Goal: Information Seeking & Learning: Learn about a topic

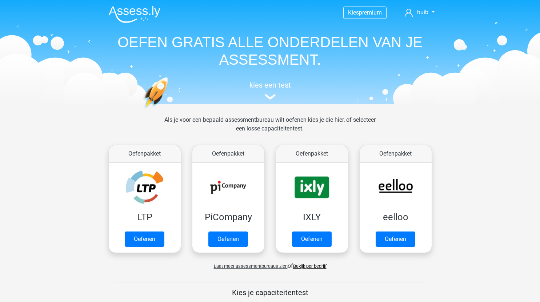
click at [268, 125] on div "Als je voor een bepaald assessmentbureau wilt oefenen kies je die hier, of sele…" at bounding box center [270, 129] width 223 height 26
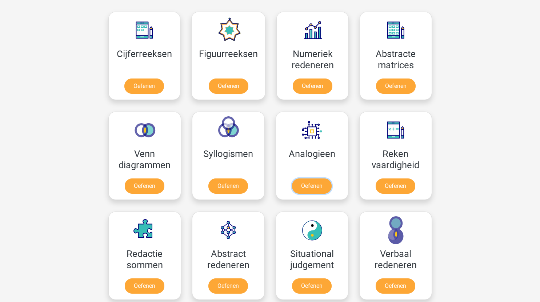
scroll to position [326, 0]
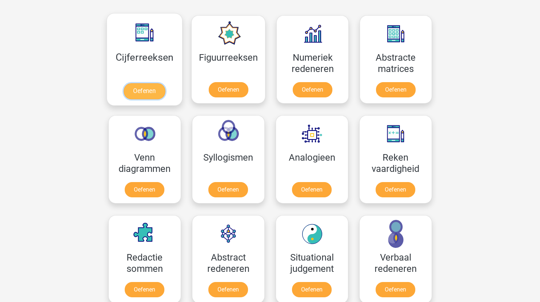
click at [147, 92] on link "Oefenen" at bounding box center [144, 91] width 41 height 16
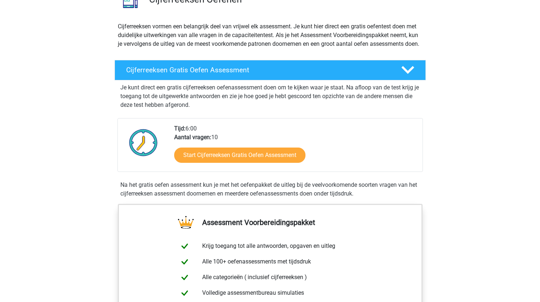
scroll to position [68, 0]
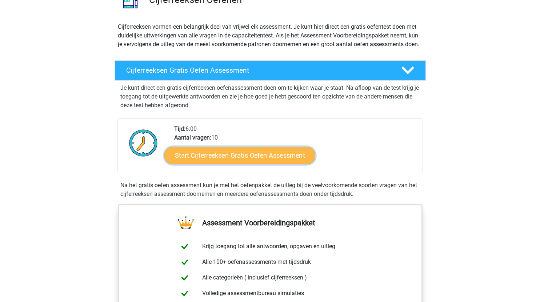
click at [274, 163] on link "Start Cijferreeksen Gratis Oefen Assessment" at bounding box center [239, 155] width 151 height 17
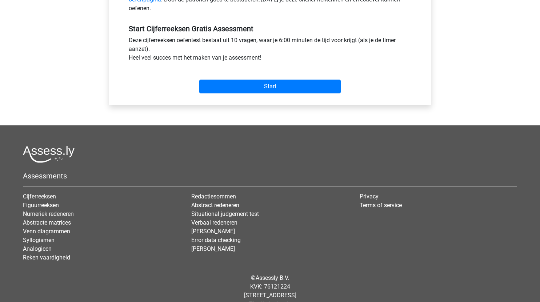
scroll to position [272, 0]
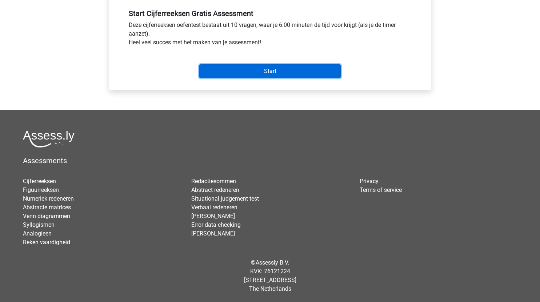
click at [293, 69] on input "Start" at bounding box center [270, 71] width 142 height 14
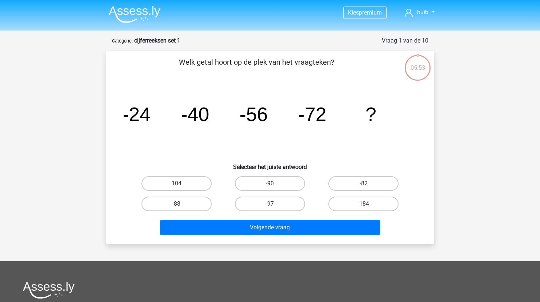
click at [184, 200] on label "-88" at bounding box center [177, 204] width 70 height 15
click at [181, 204] on input "-88" at bounding box center [178, 206] width 5 height 5
radio input "true"
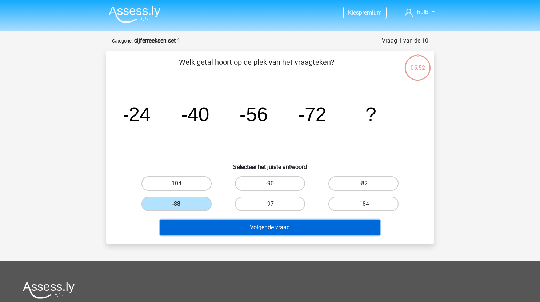
click at [222, 224] on button "Volgende vraag" at bounding box center [270, 227] width 220 height 15
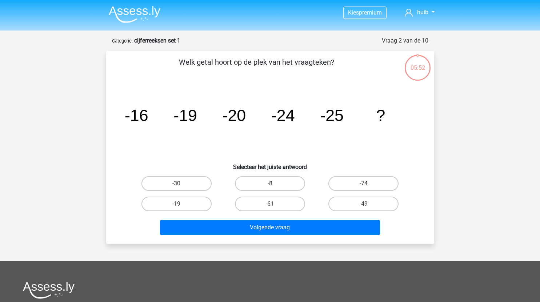
scroll to position [36, 0]
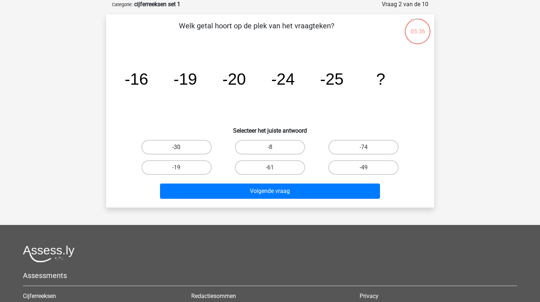
click at [195, 147] on label "-30" at bounding box center [177, 147] width 70 height 15
click at [181, 147] on input "-30" at bounding box center [178, 149] width 5 height 5
radio input "true"
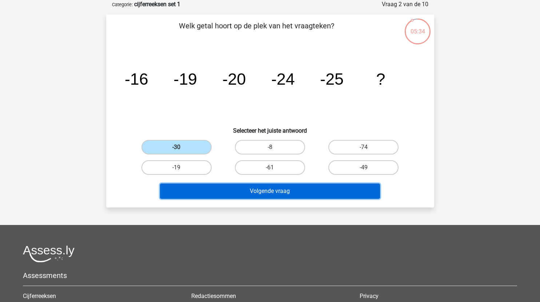
click at [245, 190] on button "Volgende vraag" at bounding box center [270, 191] width 220 height 15
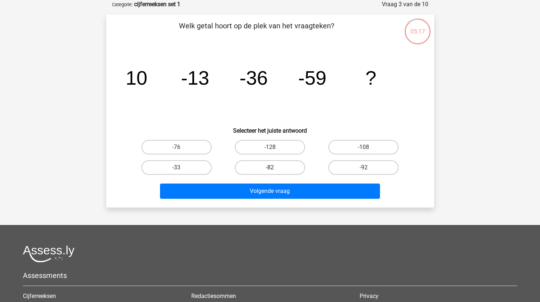
click at [276, 166] on label "-82" at bounding box center [270, 167] width 70 height 15
click at [275, 168] on input "-82" at bounding box center [272, 170] width 5 height 5
radio input "true"
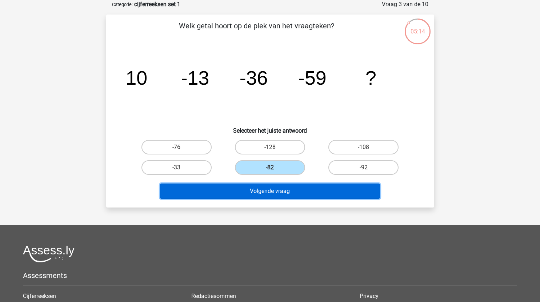
click at [277, 191] on button "Volgende vraag" at bounding box center [270, 191] width 220 height 15
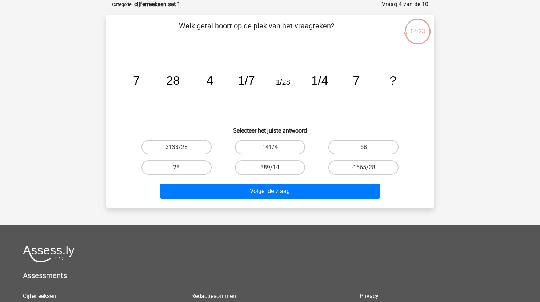
click at [196, 170] on label "28" at bounding box center [177, 167] width 70 height 15
click at [181, 170] on input "28" at bounding box center [178, 170] width 5 height 5
radio input "true"
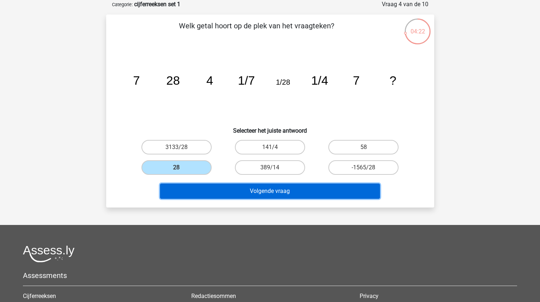
click at [232, 187] on button "Volgende vraag" at bounding box center [270, 191] width 220 height 15
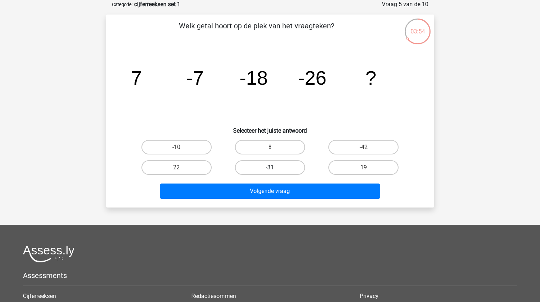
click at [286, 168] on label "-31" at bounding box center [270, 167] width 70 height 15
click at [275, 168] on input "-31" at bounding box center [272, 170] width 5 height 5
radio input "true"
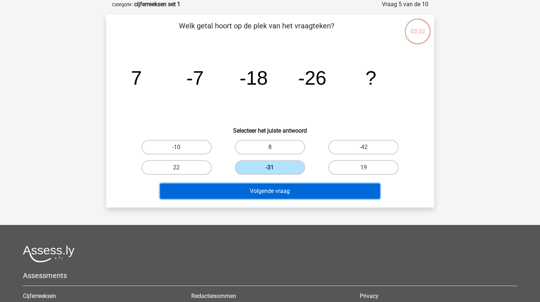
click at [292, 192] on button "Volgende vraag" at bounding box center [270, 191] width 220 height 15
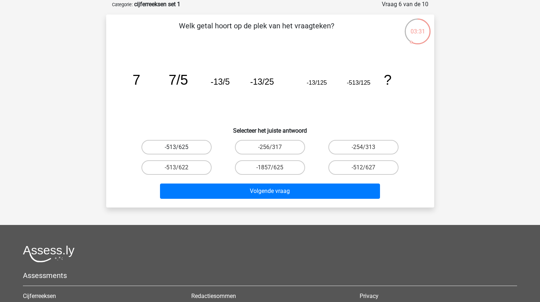
click at [190, 146] on label "-513/625" at bounding box center [177, 147] width 70 height 15
click at [181, 147] on input "-513/625" at bounding box center [178, 149] width 5 height 5
radio input "true"
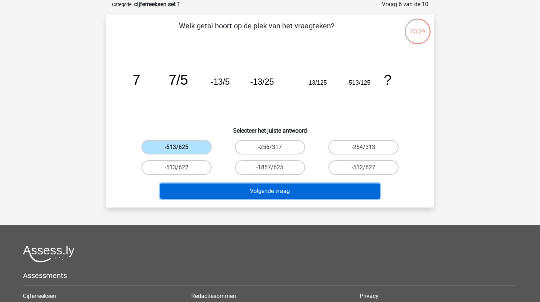
click at [212, 194] on button "Volgende vraag" at bounding box center [270, 191] width 220 height 15
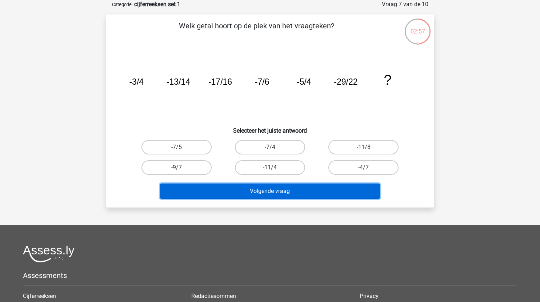
click at [212, 194] on button "Volgende vraag" at bounding box center [270, 191] width 220 height 15
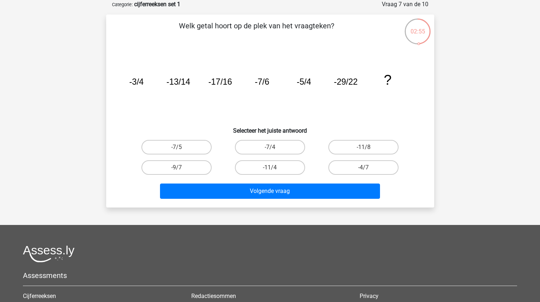
click at [198, 115] on icon "image/svg+xml -3/4 -13/14 -17/16 -7/6 -5/4 -29/22 ?" at bounding box center [270, 84] width 293 height 73
click at [375, 151] on label "-11/8" at bounding box center [363, 147] width 70 height 15
click at [368, 151] on input "-11/8" at bounding box center [366, 149] width 5 height 5
radio input "true"
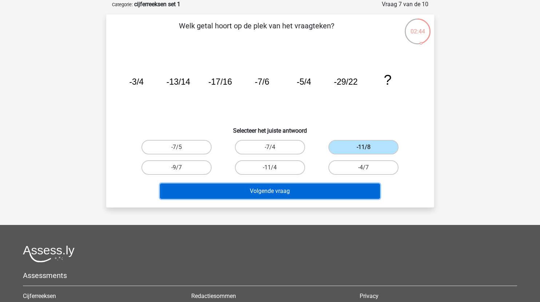
click at [255, 188] on button "Volgende vraag" at bounding box center [270, 191] width 220 height 15
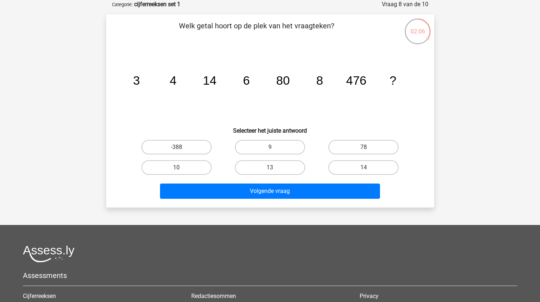
click at [183, 169] on label "10" at bounding box center [177, 167] width 70 height 15
click at [181, 169] on input "10" at bounding box center [178, 170] width 5 height 5
radio input "true"
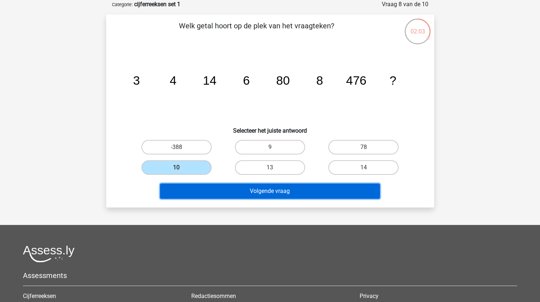
click at [215, 192] on button "Volgende vraag" at bounding box center [270, 191] width 220 height 15
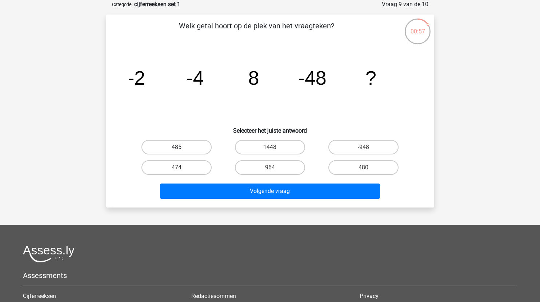
click at [194, 145] on label "485" at bounding box center [177, 147] width 70 height 15
click at [181, 147] on input "485" at bounding box center [178, 149] width 5 height 5
radio input "true"
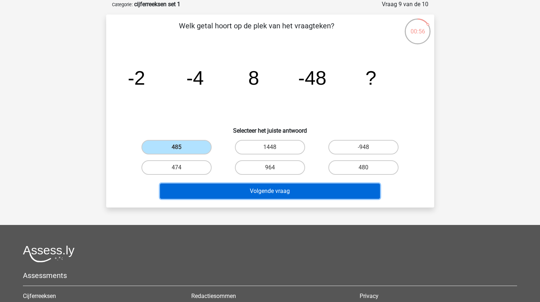
click at [236, 190] on button "Volgende vraag" at bounding box center [270, 191] width 220 height 15
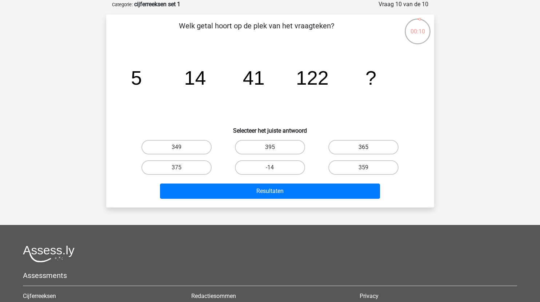
click at [367, 145] on label "365" at bounding box center [363, 147] width 70 height 15
click at [367, 147] on input "365" at bounding box center [366, 149] width 5 height 5
radio input "true"
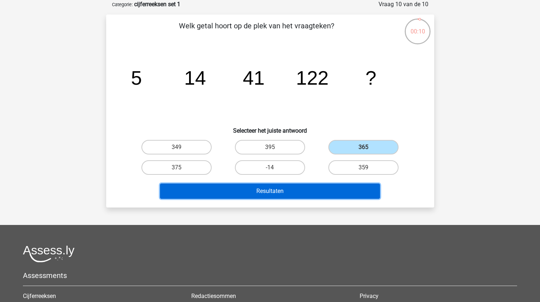
click at [300, 194] on button "Resultaten" at bounding box center [270, 191] width 220 height 15
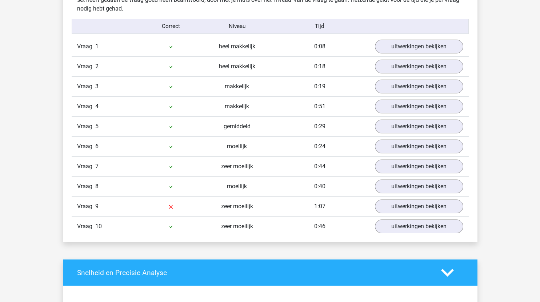
scroll to position [593, 0]
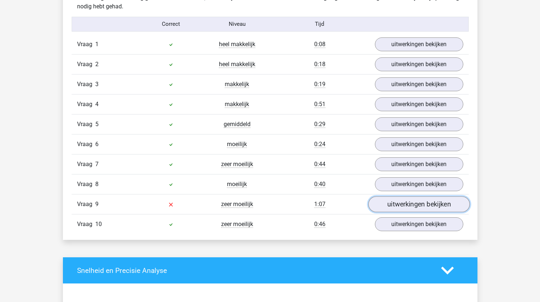
click at [433, 205] on link "uitwerkingen bekijken" at bounding box center [418, 204] width 101 height 16
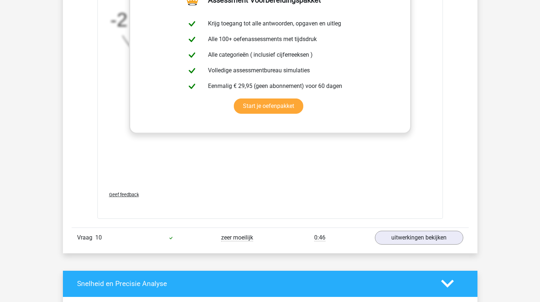
scroll to position [1019, 0]
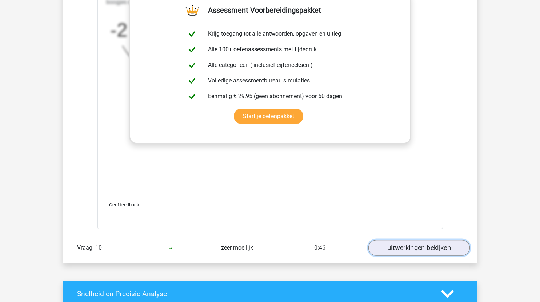
click at [415, 243] on link "uitwerkingen bekijken" at bounding box center [418, 248] width 101 height 16
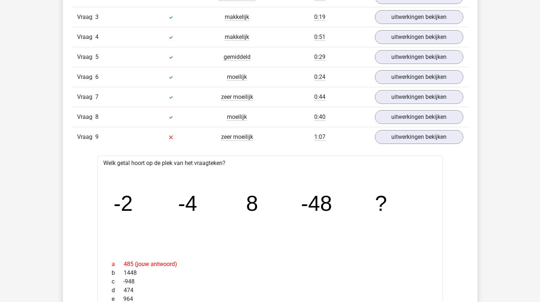
scroll to position [660, 0]
click at [407, 116] on link "uitwerkingen bekijken" at bounding box center [418, 117] width 101 height 16
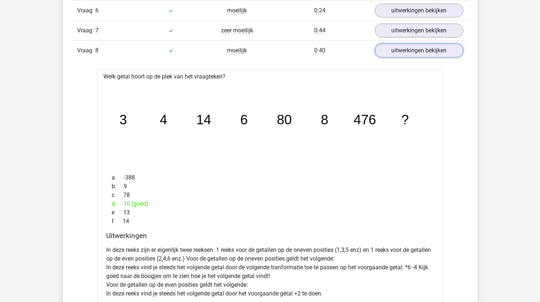
scroll to position [726, 0]
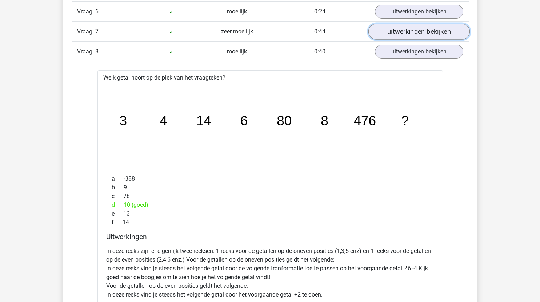
click at [410, 26] on link "uitwerkingen bekijken" at bounding box center [418, 32] width 101 height 16
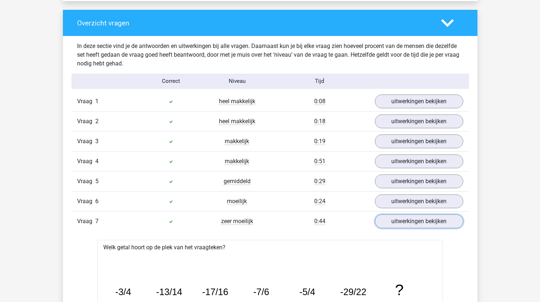
scroll to position [537, 0]
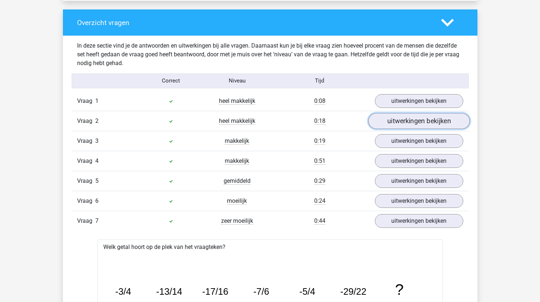
click at [407, 125] on link "uitwerkingen bekijken" at bounding box center [418, 121] width 101 height 16
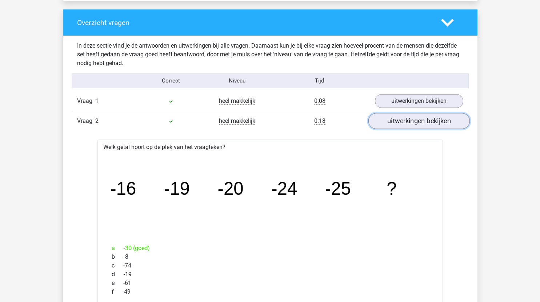
click at [406, 124] on link "uitwerkingen bekijken" at bounding box center [418, 121] width 101 height 16
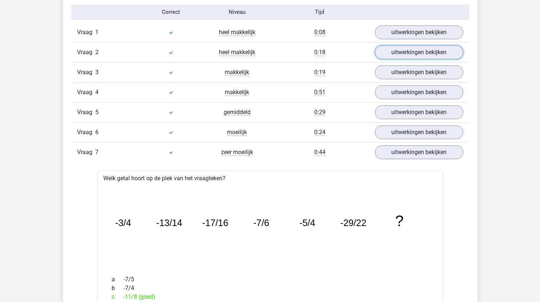
scroll to position [606, 0]
